Goal: Information Seeking & Learning: Find specific fact

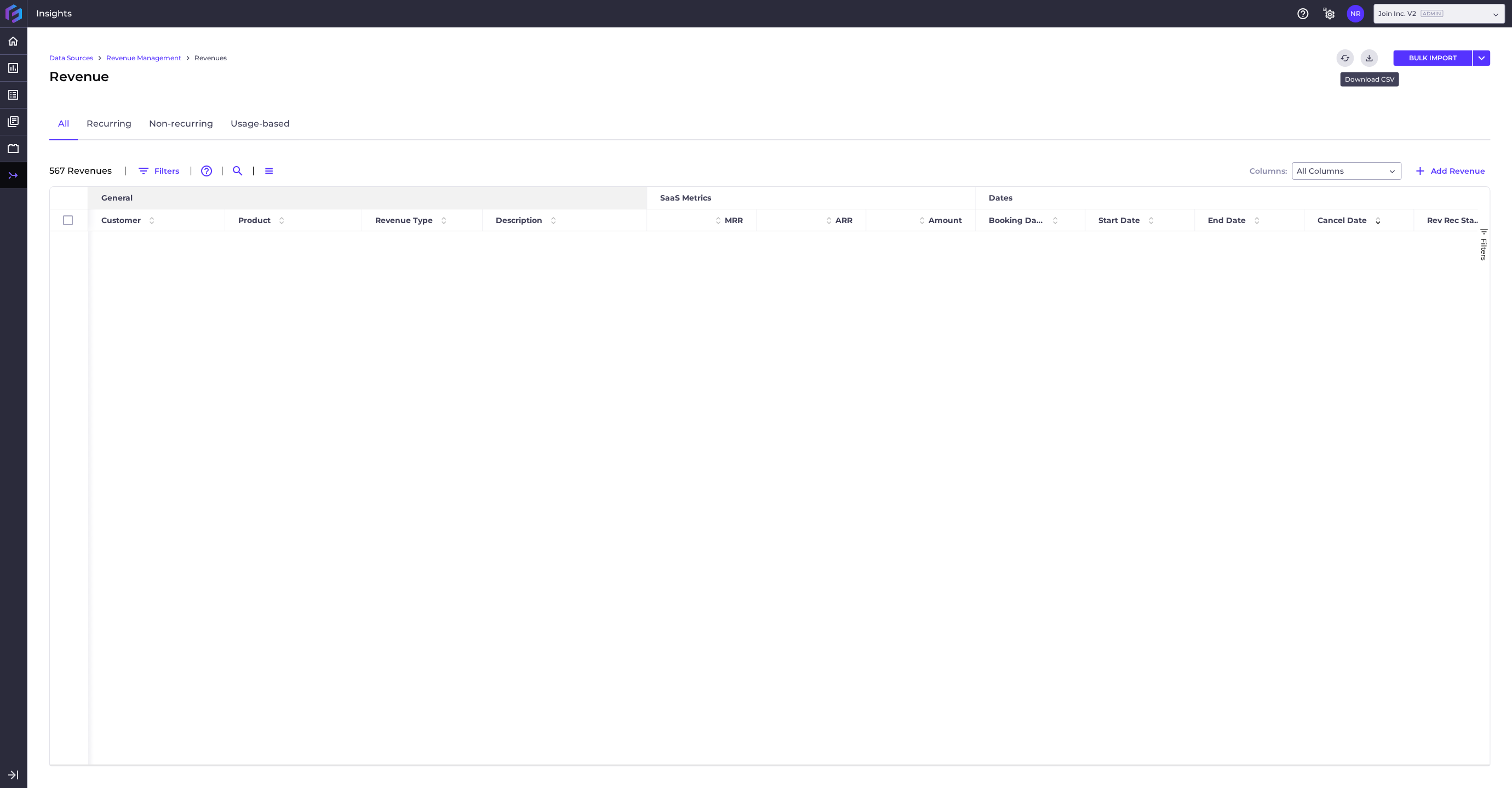
scroll to position [8875, 0]
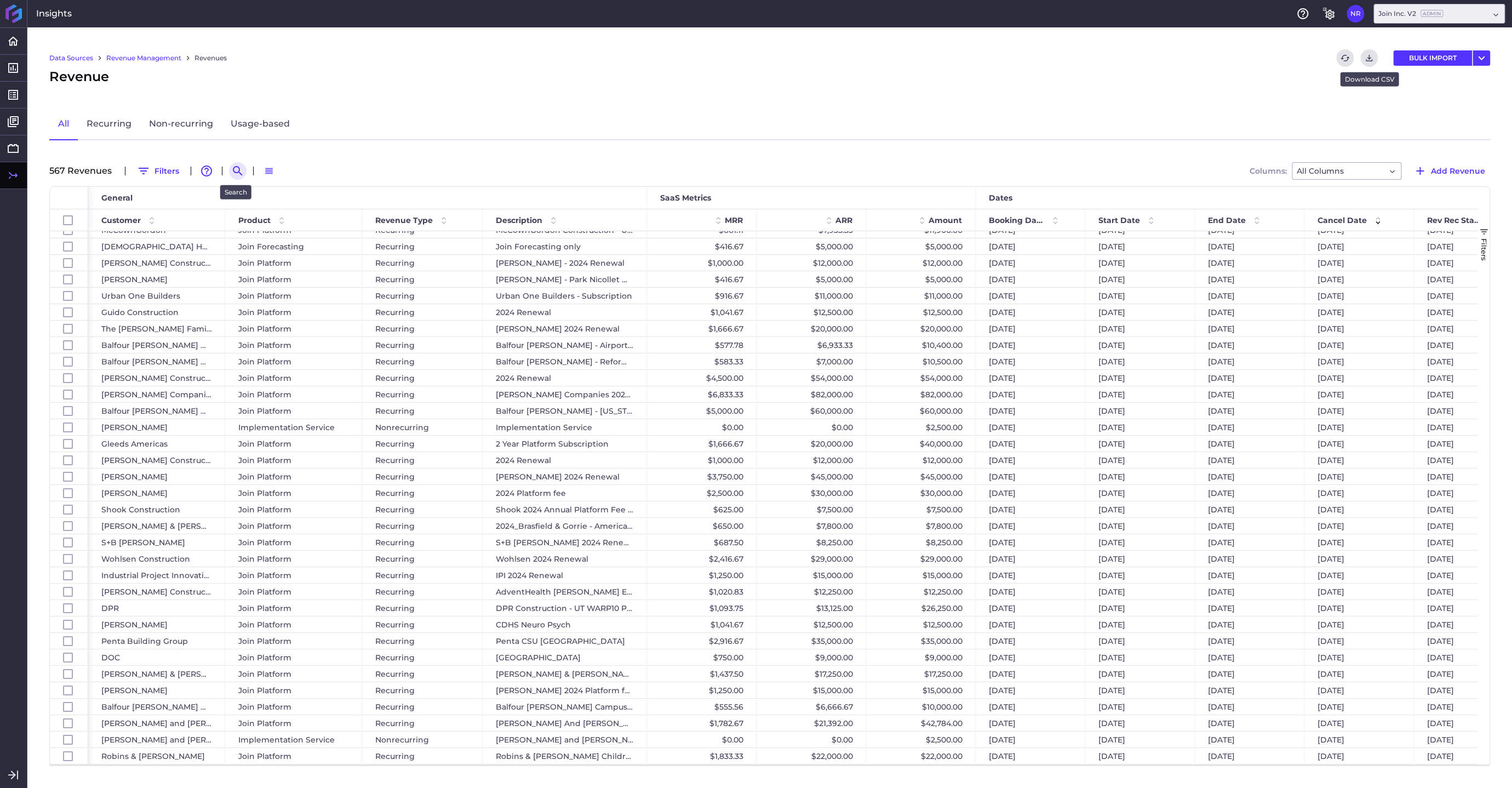
click at [233, 170] on icon "Search by" at bounding box center [238, 171] width 13 height 13
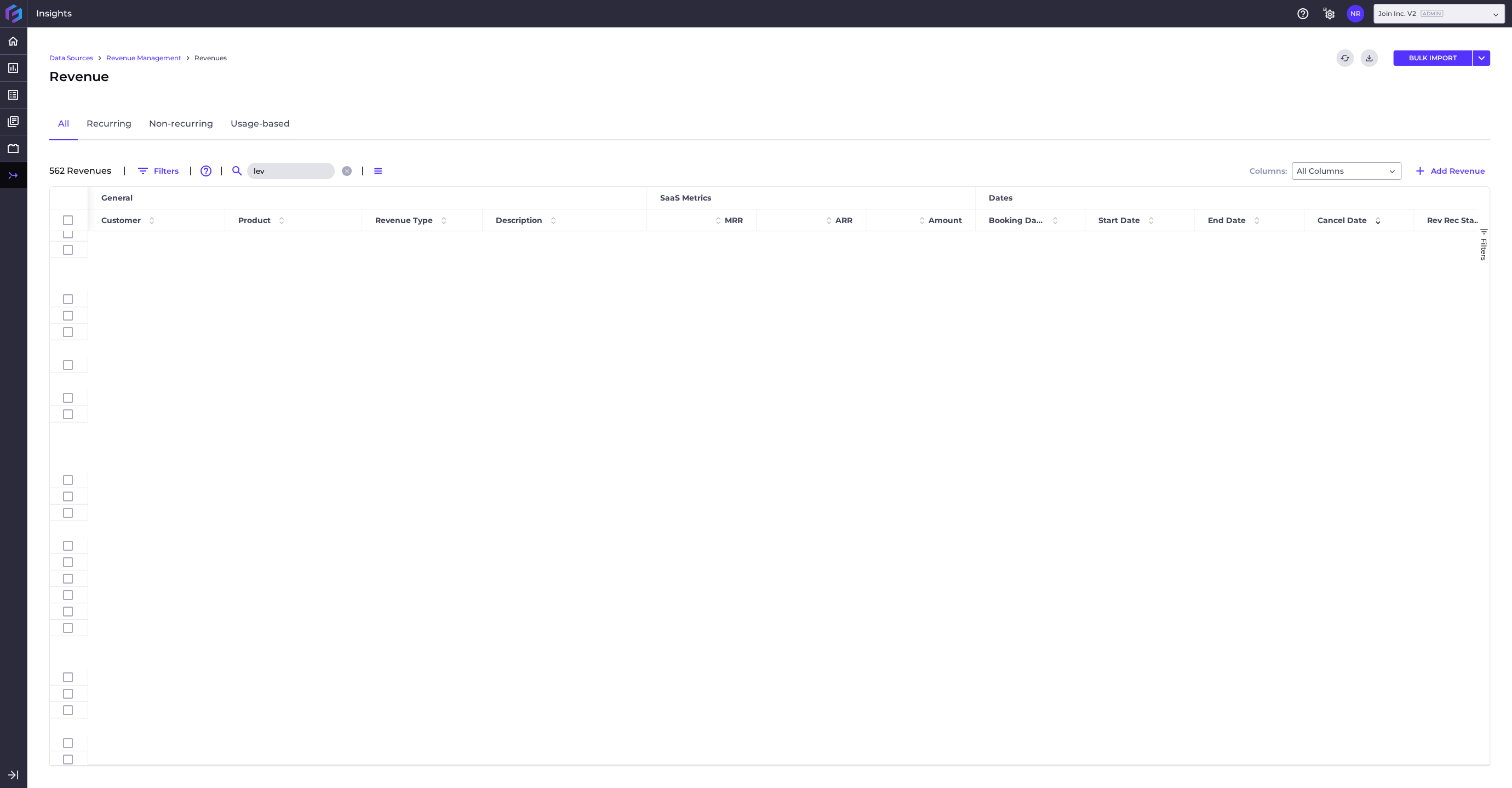
scroll to position [0, 0]
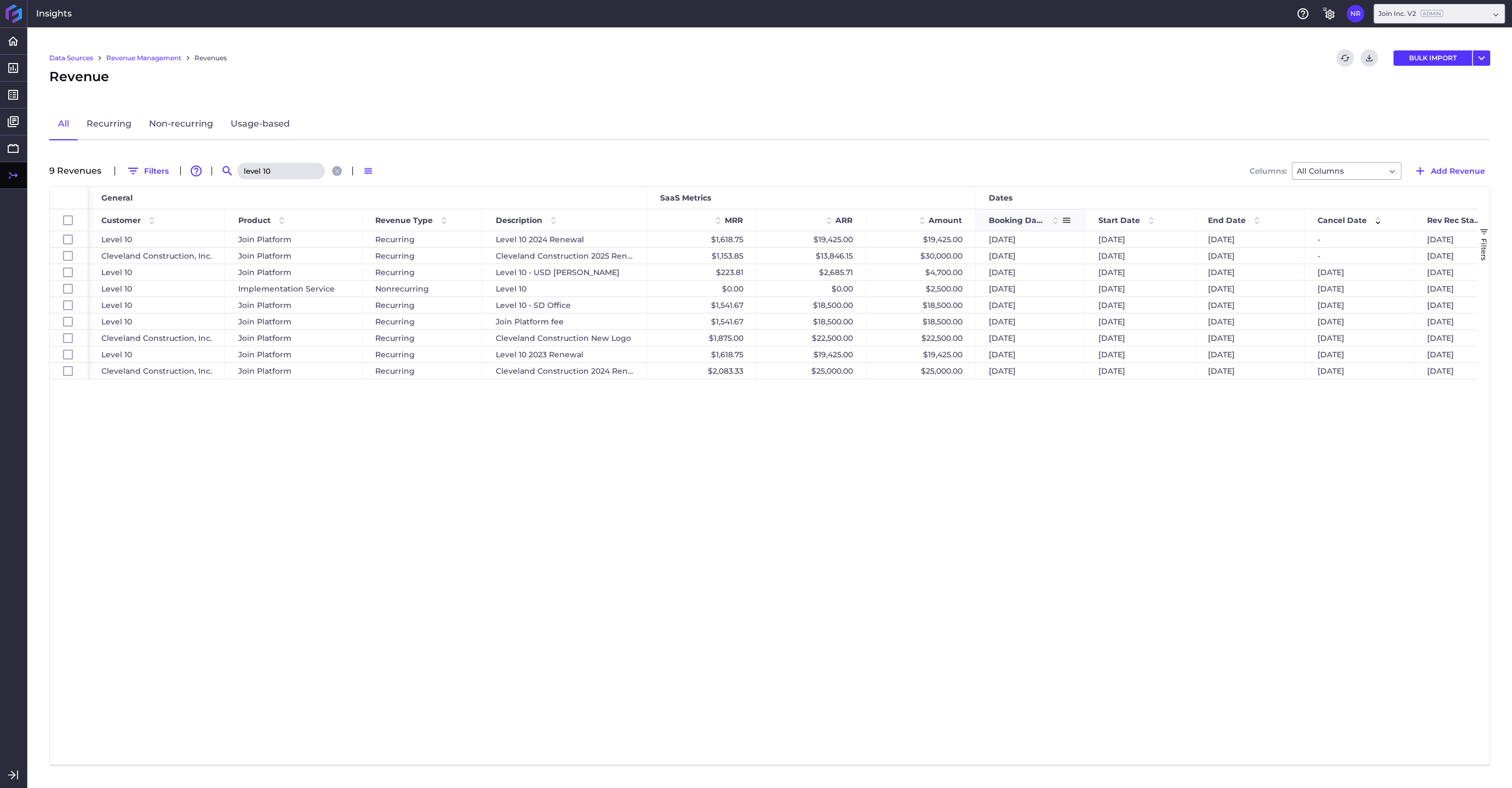
click at [1055, 218] on span at bounding box center [1055, 220] width 13 height 13
click at [294, 172] on input "level 10" at bounding box center [281, 171] width 87 height 17
drag, startPoint x: 293, startPoint y: 172, endPoint x: 213, endPoint y: 167, distance: 80.2
click at [237, 167] on input "level 10" at bounding box center [281, 171] width 87 height 17
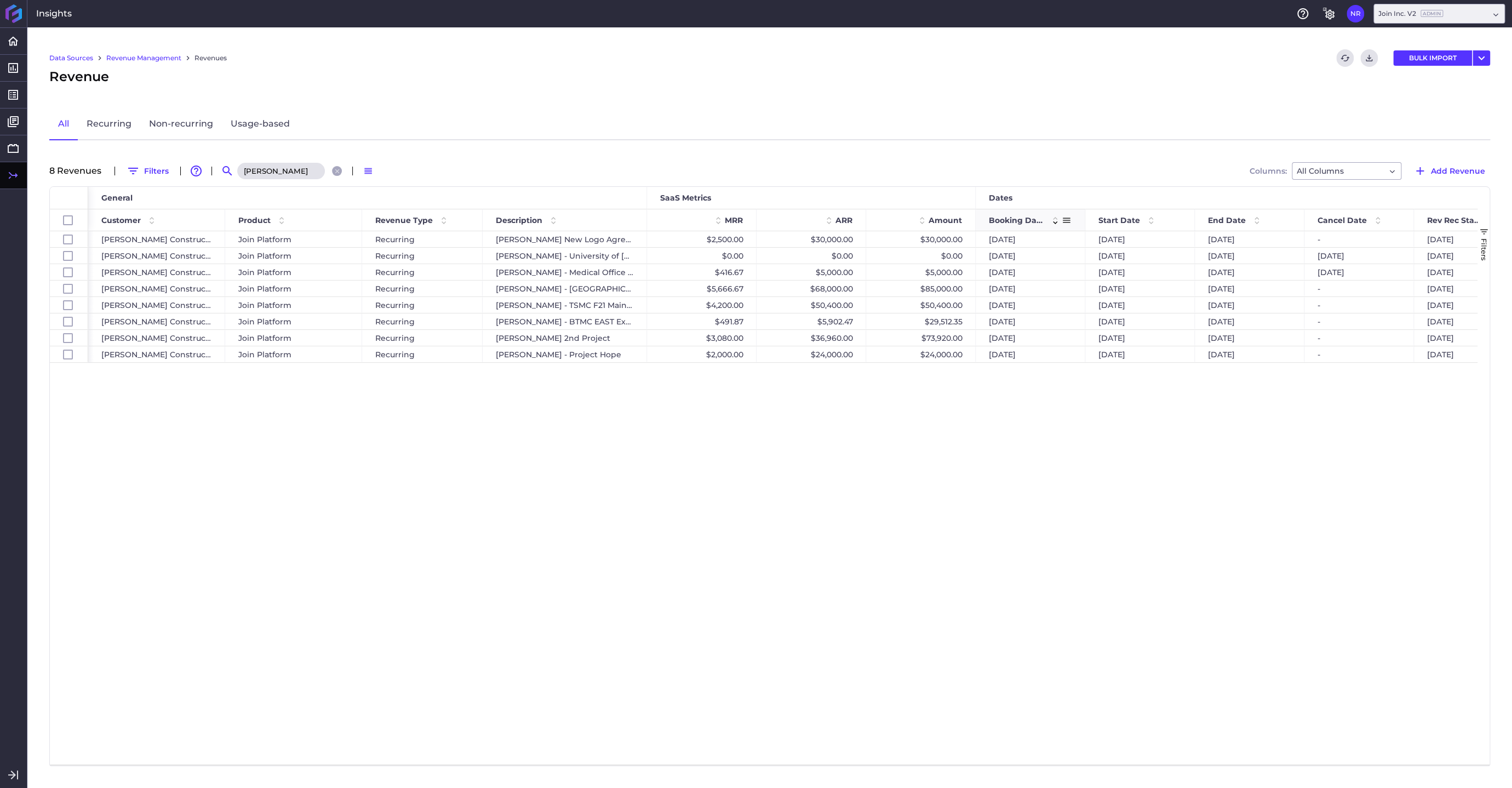
click at [1054, 221] on span at bounding box center [1055, 220] width 13 height 13
click at [1054, 216] on span at bounding box center [1055, 220] width 13 height 13
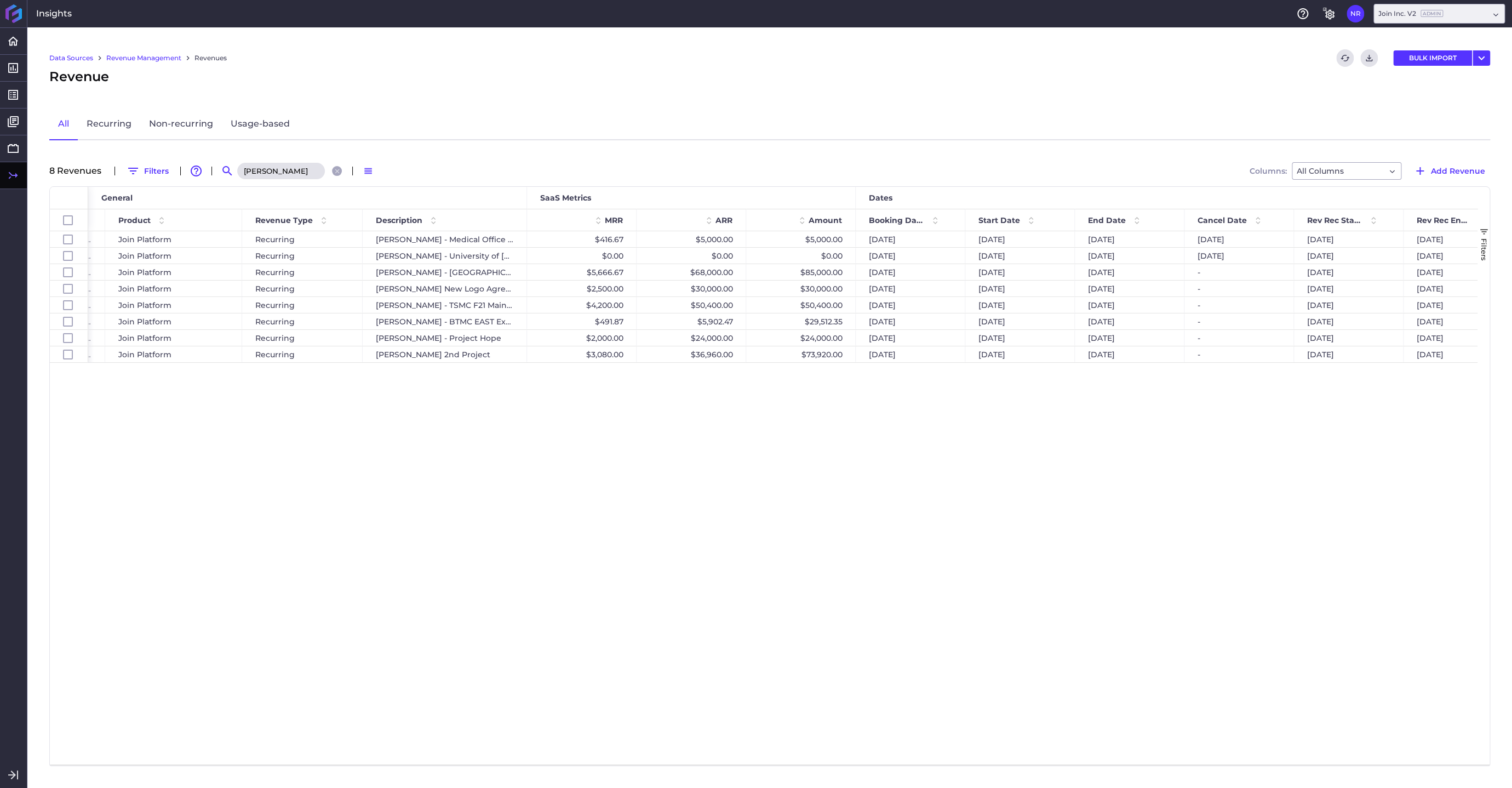
scroll to position [0, 164]
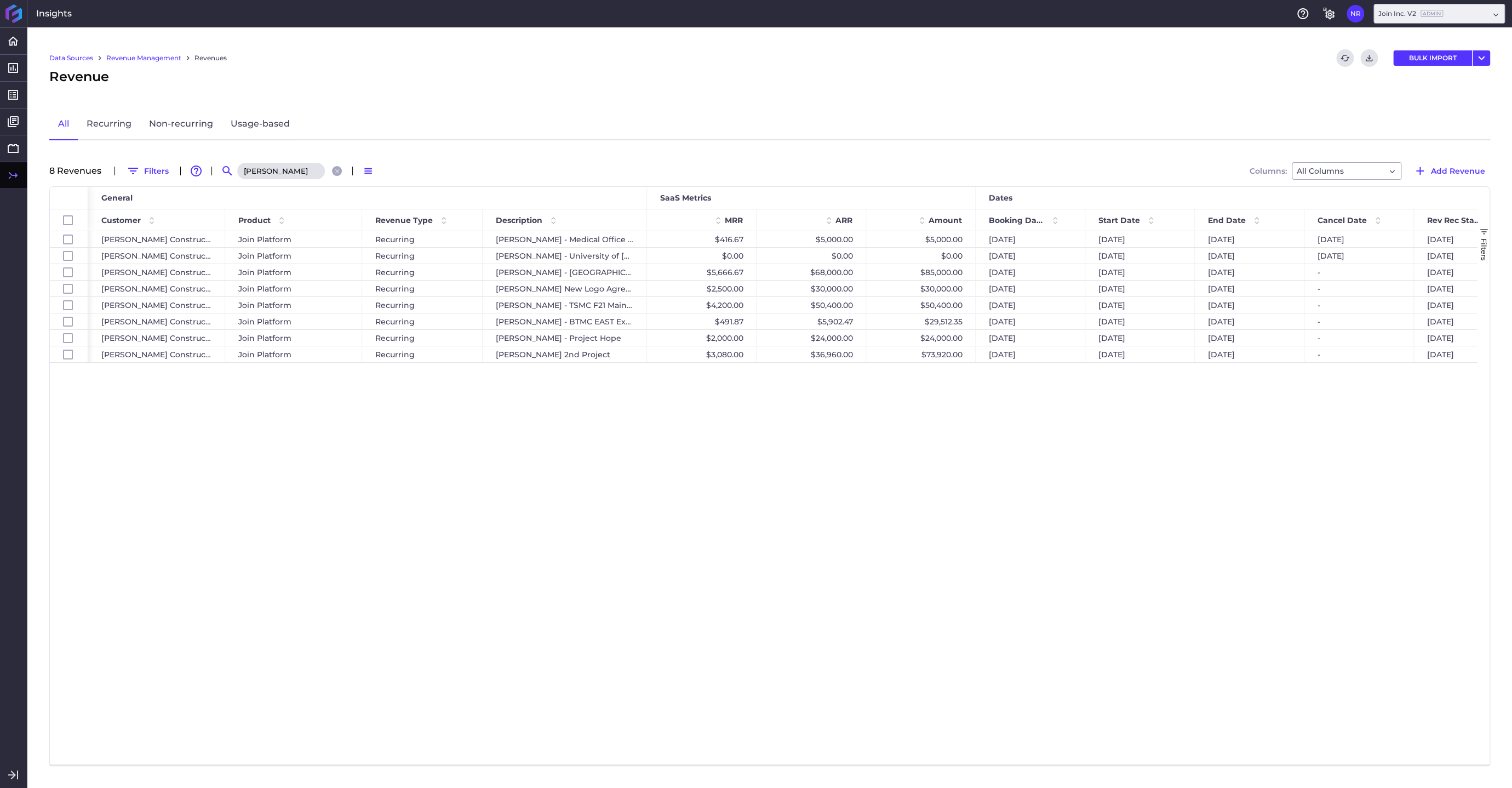
drag, startPoint x: 288, startPoint y: 173, endPoint x: 200, endPoint y: 173, distance: 88.0
click at [237, 173] on input "[PERSON_NAME]" at bounding box center [281, 171] width 87 height 17
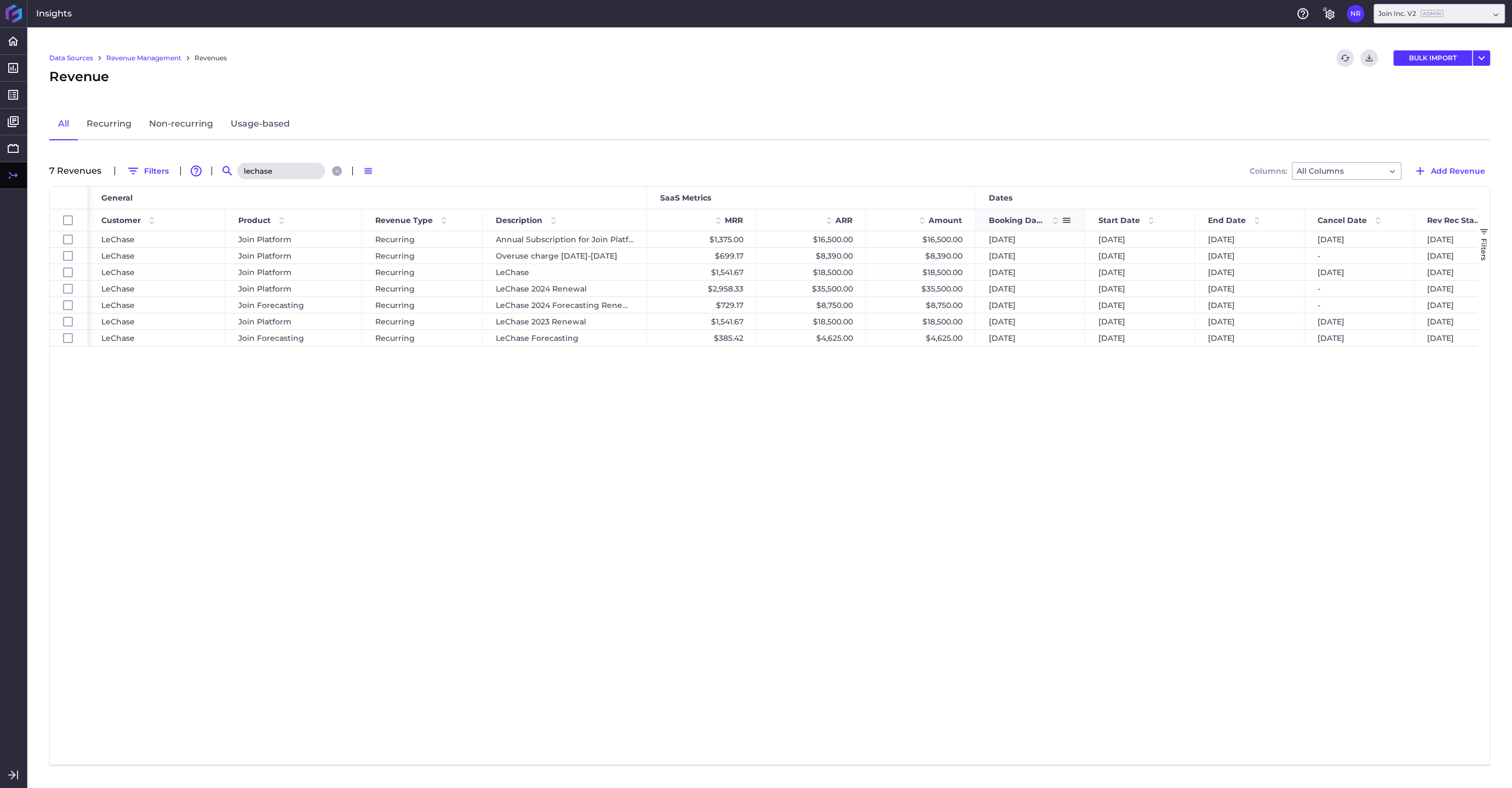
click at [1054, 220] on span at bounding box center [1055, 220] width 13 height 13
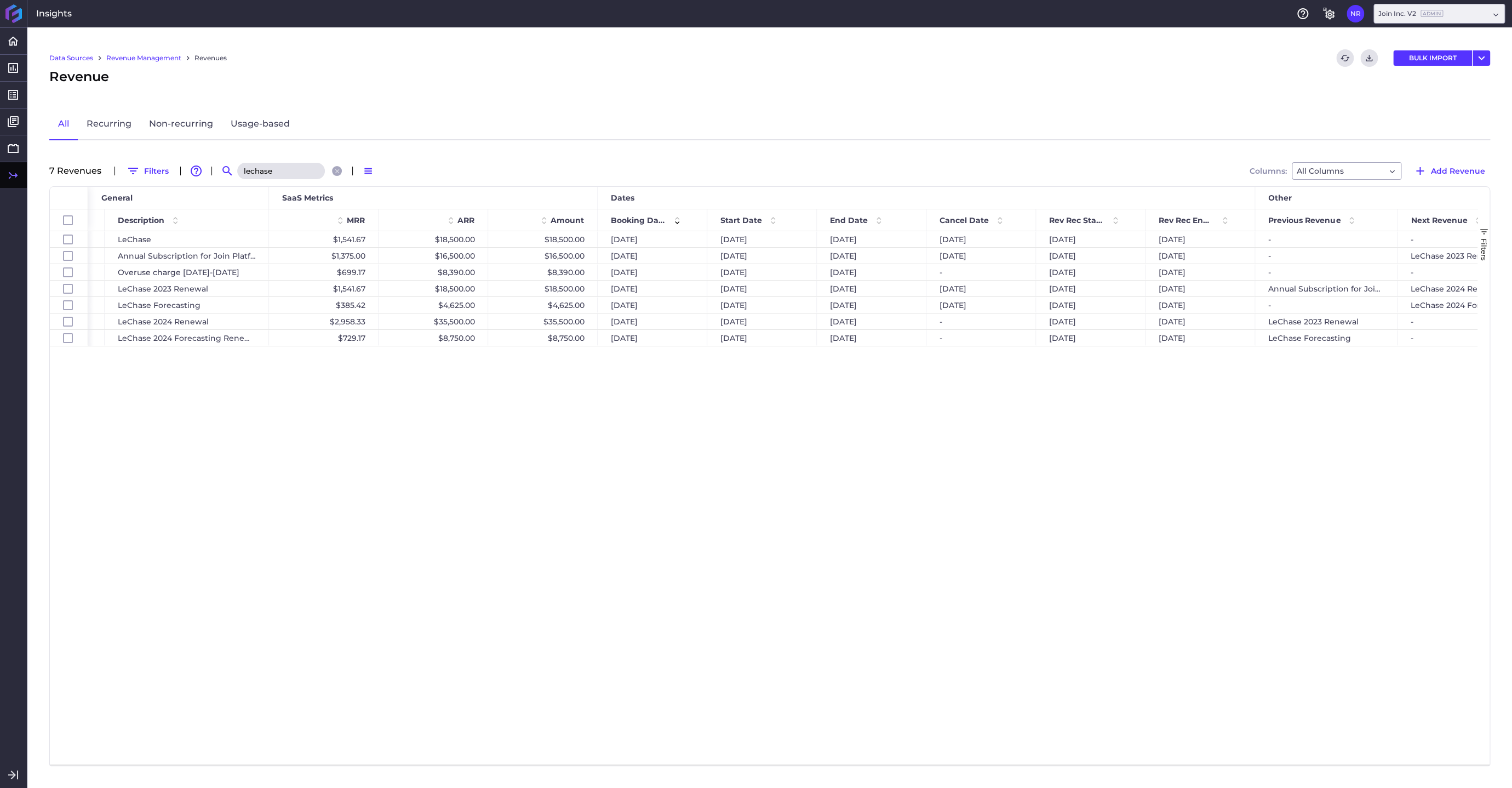
drag, startPoint x: 277, startPoint y: 171, endPoint x: 197, endPoint y: 175, distance: 80.1
click at [237, 175] on input "lechase" at bounding box center [281, 171] width 87 height 17
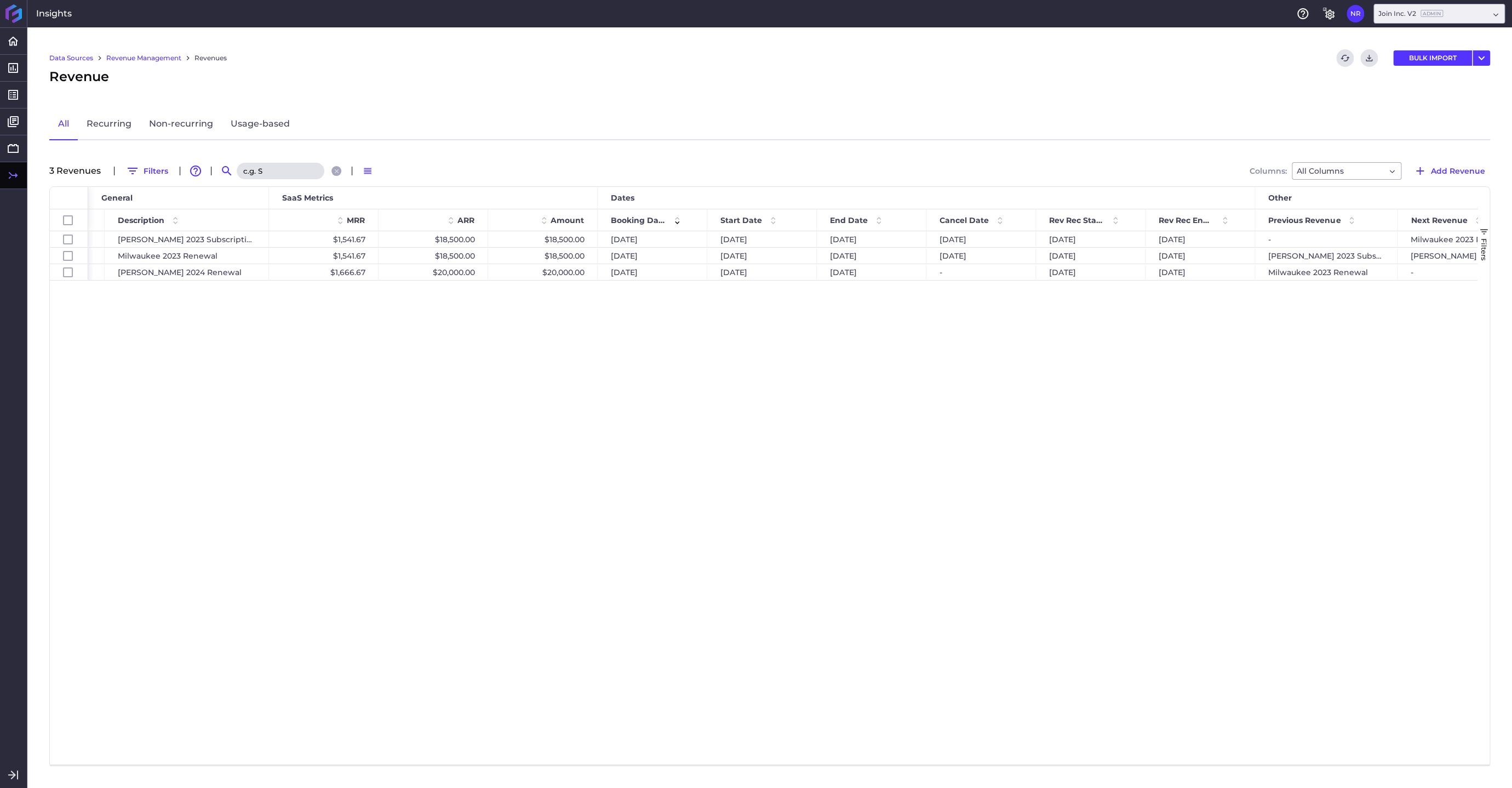
type input "c.g. S"
drag, startPoint x: 283, startPoint y: 173, endPoint x: 204, endPoint y: 174, distance: 79.0
click at [237, 174] on input "c.g. S" at bounding box center [280, 171] width 87 height 17
click at [745, 492] on div "Join Platform Recurring [PERSON_NAME] 2023 Subscription $1,541.67 $18,500.00 $1…" at bounding box center [782, 498] width 1389 height 533
drag, startPoint x: 283, startPoint y: 177, endPoint x: 224, endPoint y: 177, distance: 59.0
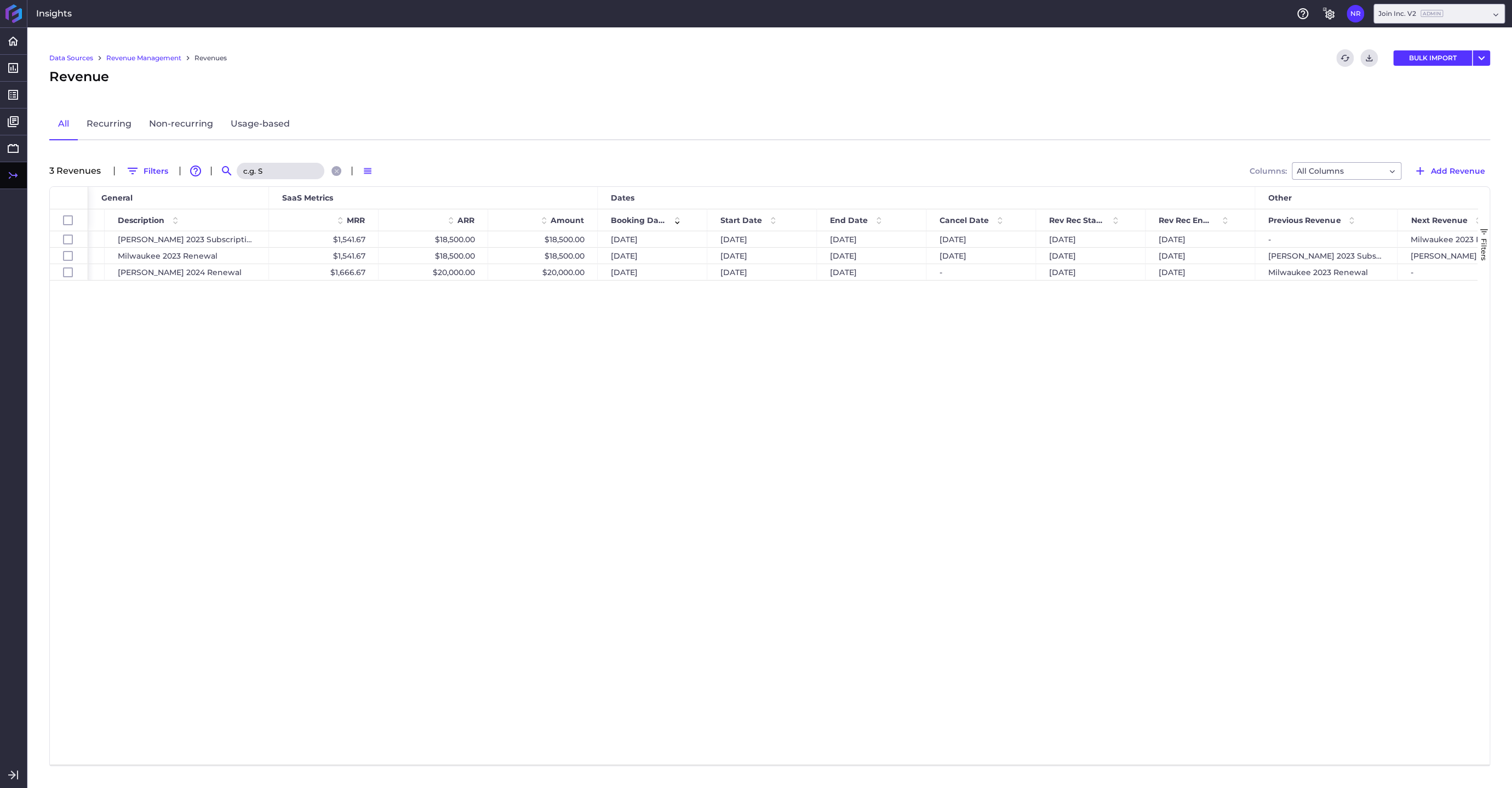
click at [237, 177] on input "c.g. S" at bounding box center [280, 171] width 87 height 17
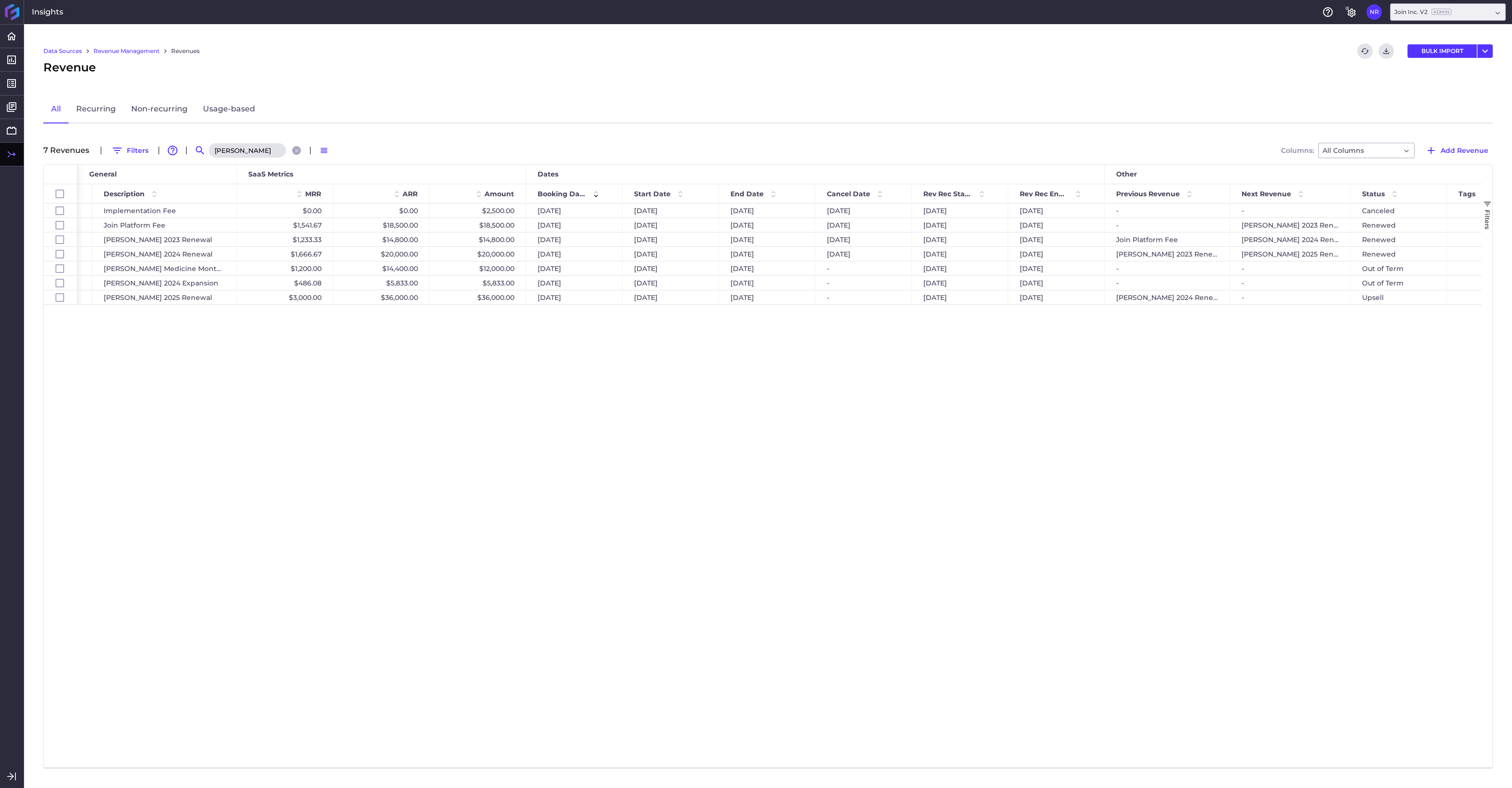
click at [1303, 382] on div "Implementation Service Nonrecurring Implementation Fee $0.00 $0.00 $2,500.00 [D…" at bounding box center [779, 486] width 1404 height 564
drag, startPoint x: 240, startPoint y: 149, endPoint x: 204, endPoint y: 151, distance: 36.1
click at [209, 151] on input "[PERSON_NAME]" at bounding box center [247, 150] width 77 height 15
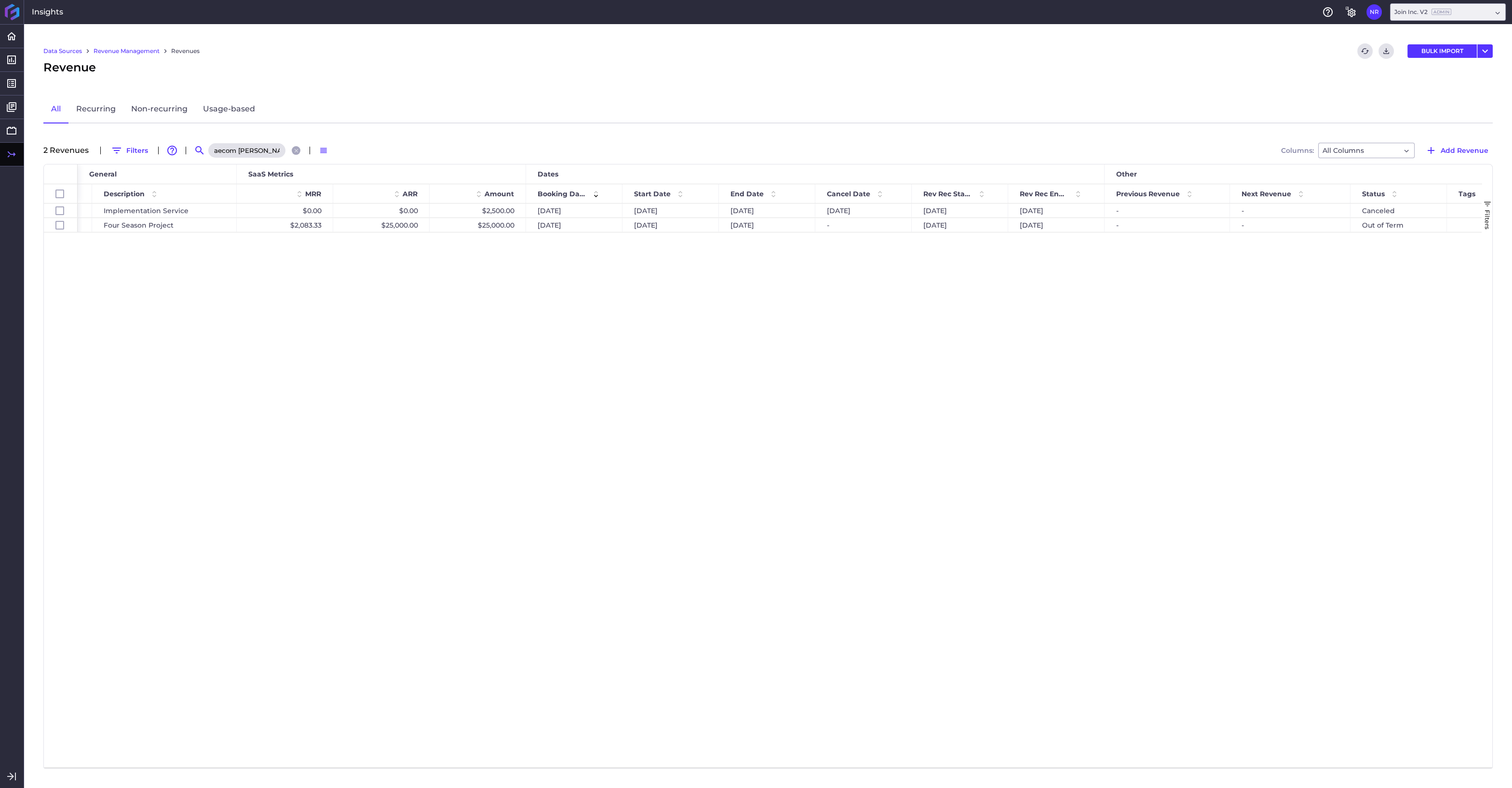
drag, startPoint x: 261, startPoint y: 151, endPoint x: 166, endPoint y: 149, distance: 95.0
click at [208, 149] on input "aecom [PERSON_NAME]" at bounding box center [247, 150] width 77 height 15
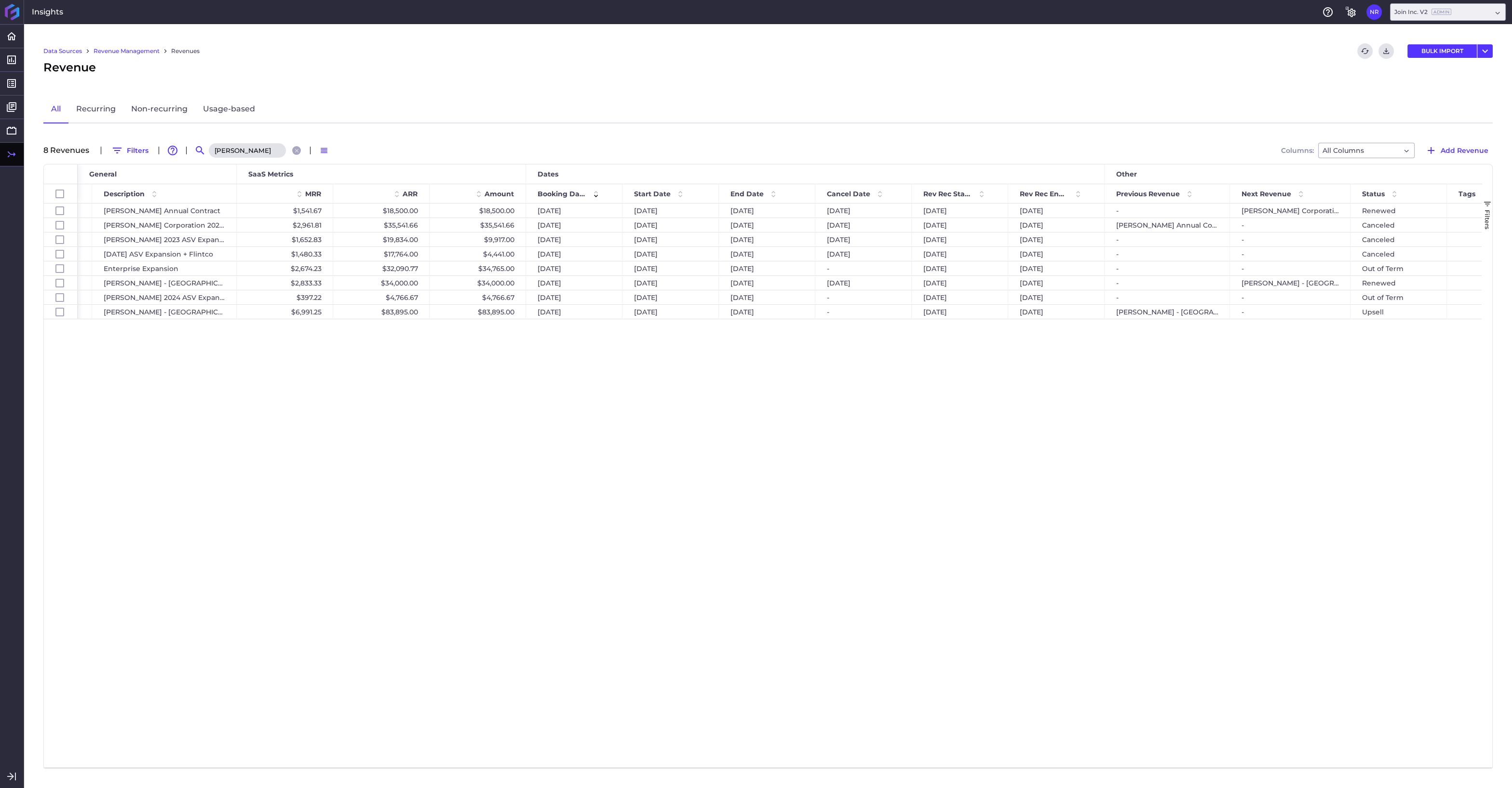
type input "[PERSON_NAME]"
click at [587, 375] on div "Join Platform Recurring [PERSON_NAME] Annual Contract $1,541.67 $18,500.00 $18,…" at bounding box center [779, 486] width 1404 height 564
click at [595, 194] on span at bounding box center [596, 194] width 12 height 12
click at [596, 190] on span at bounding box center [596, 194] width 12 height 12
